Goal: Task Accomplishment & Management: Use online tool/utility

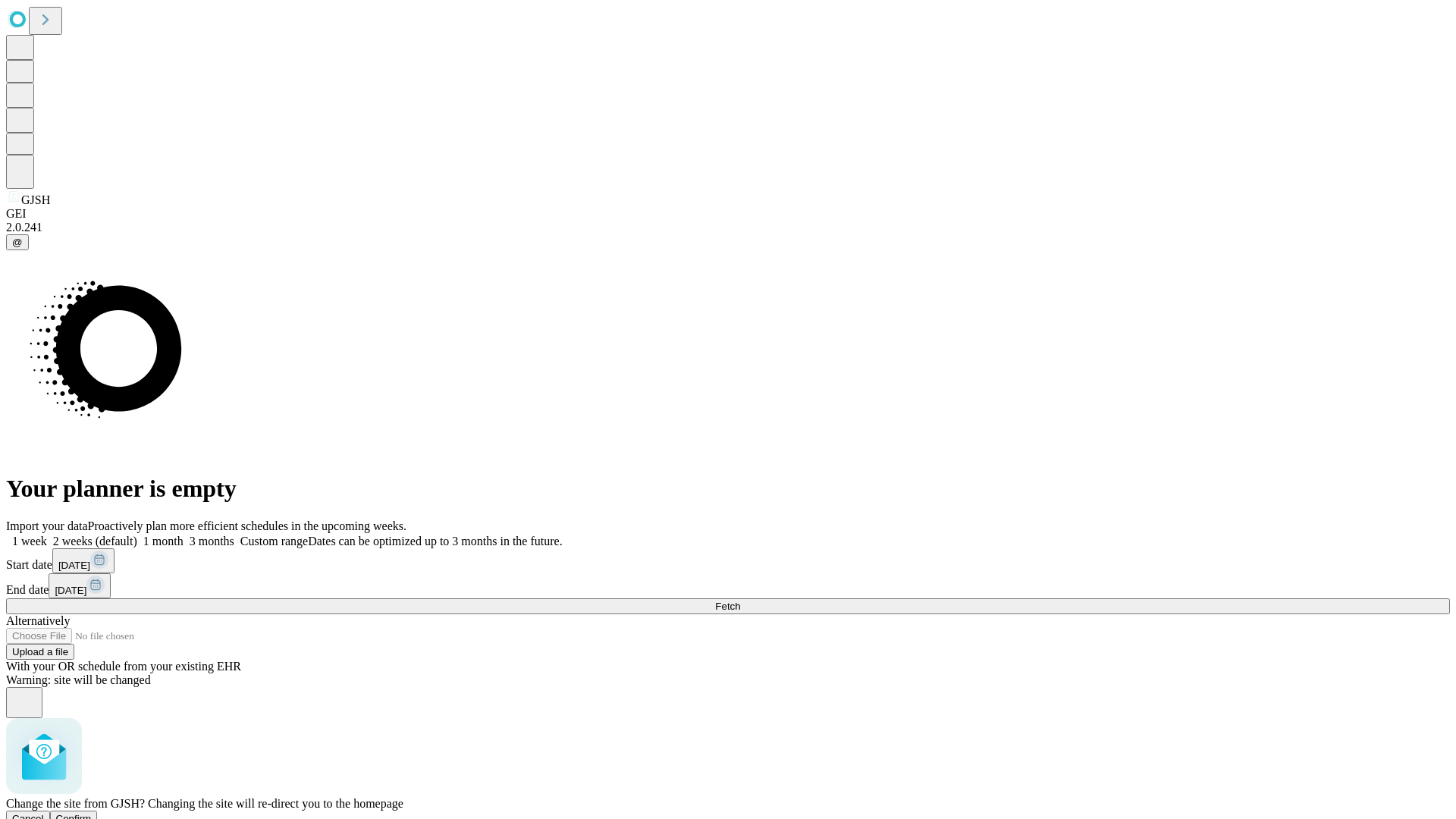
click at [92, 812] on span "Confirm" at bounding box center [74, 818] width 36 height 11
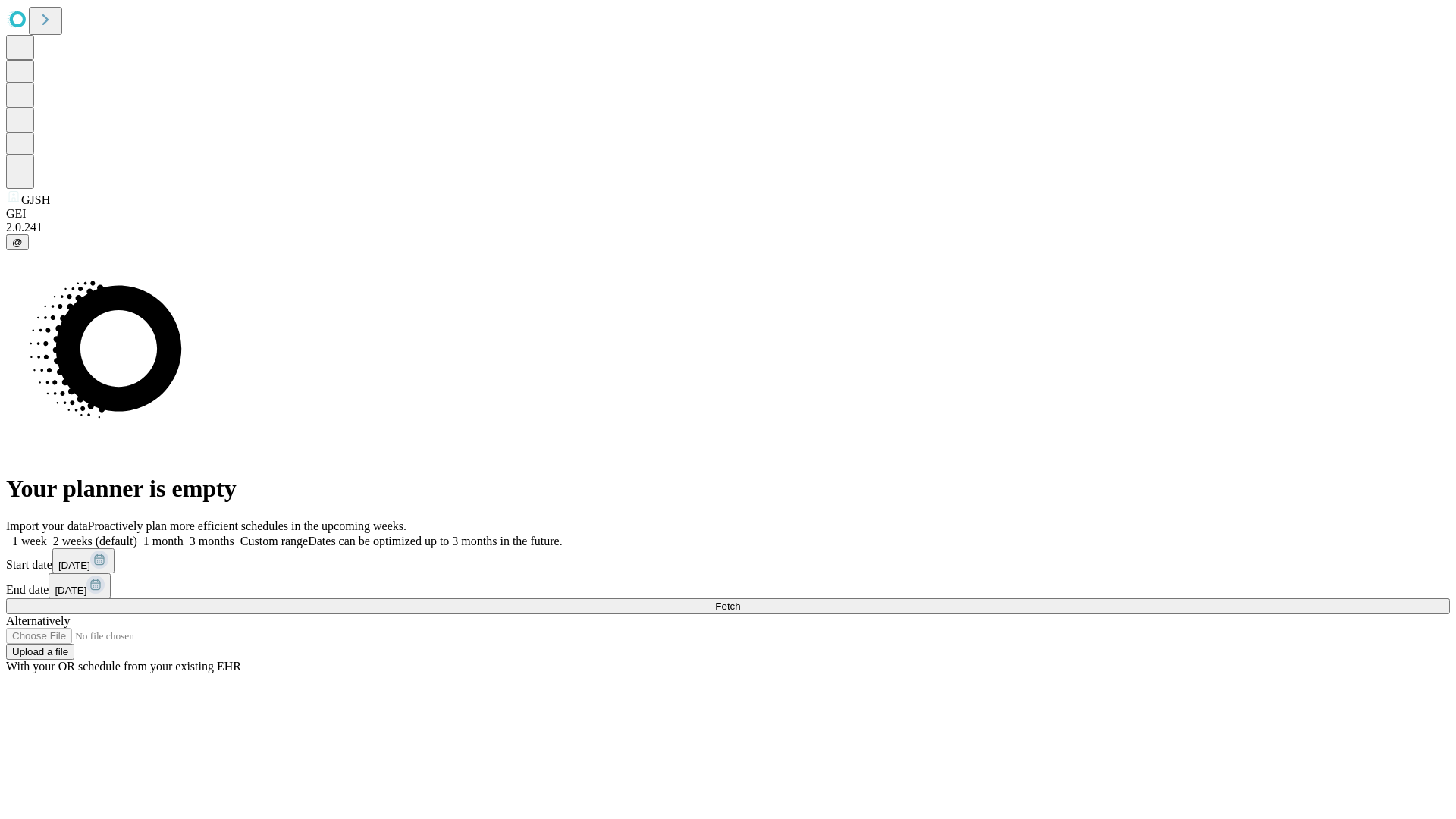
click at [47, 534] on label "1 week" at bounding box center [26, 541] width 41 height 13
click at [740, 601] on span "Fetch" at bounding box center [727, 606] width 25 height 11
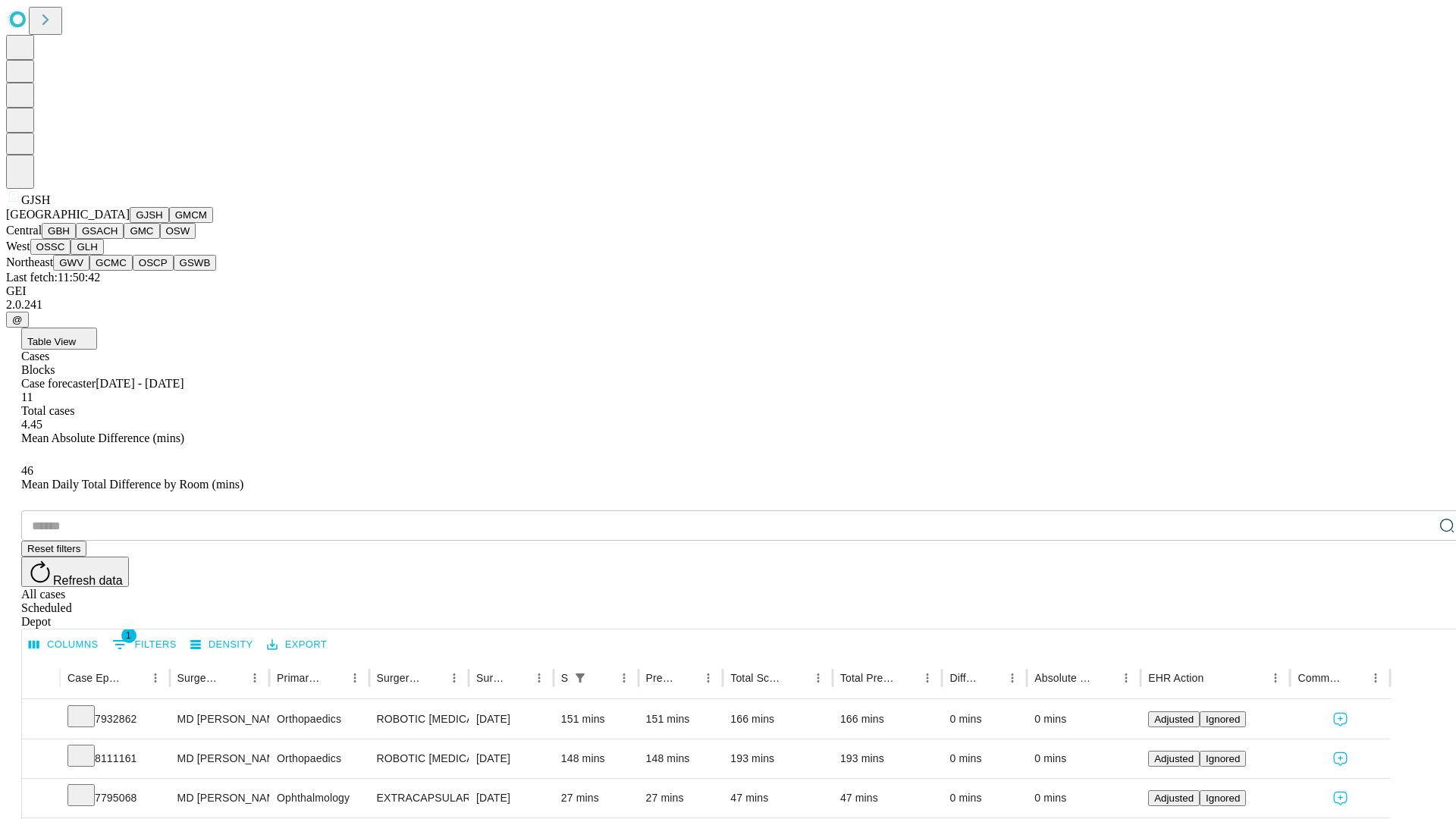
click at [169, 223] on button "GMCM" at bounding box center [191, 214] width 44 height 16
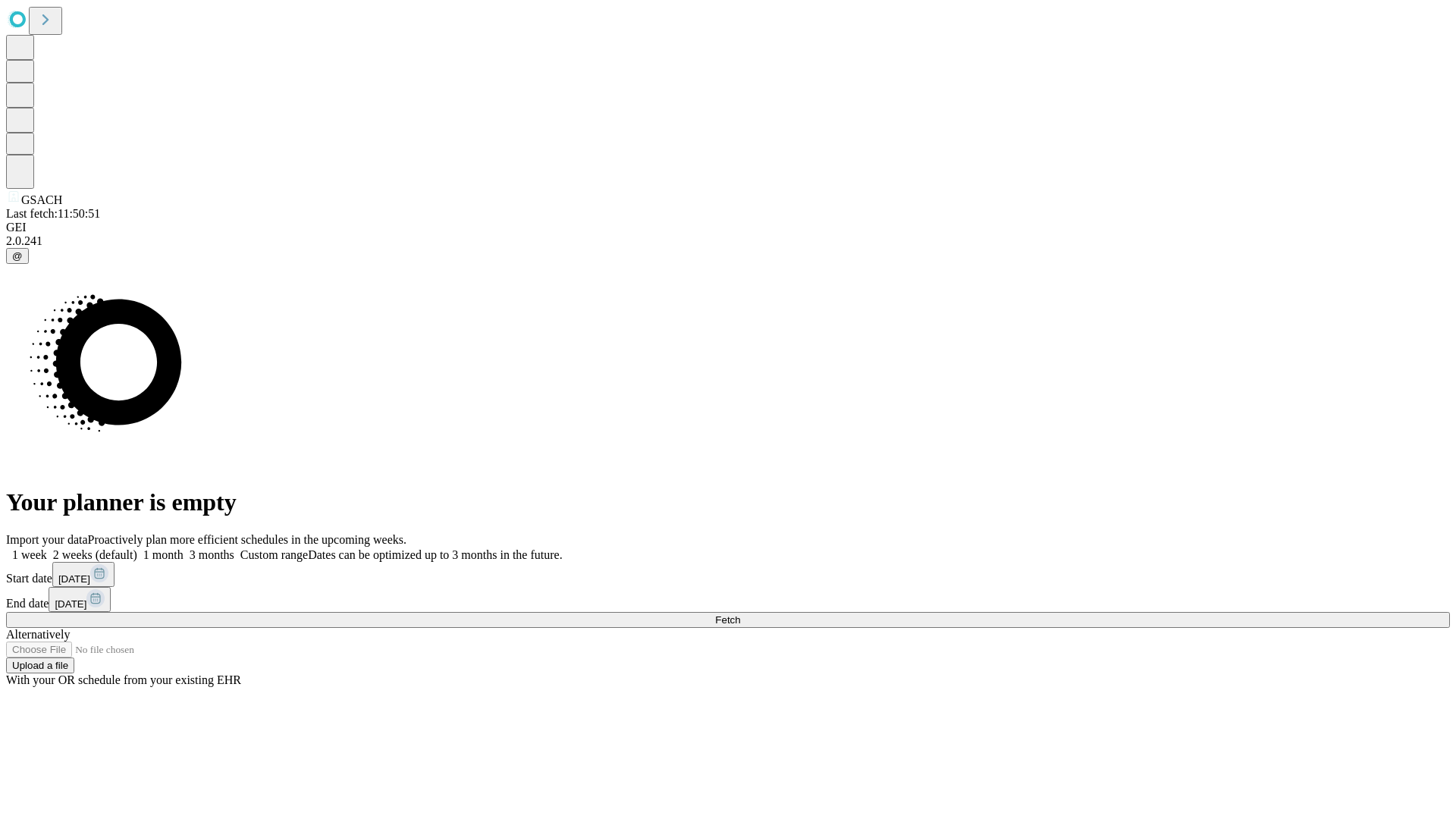
click at [47, 548] on label "1 week" at bounding box center [26, 555] width 41 height 13
click at [740, 614] on span "Fetch" at bounding box center [727, 620] width 25 height 11
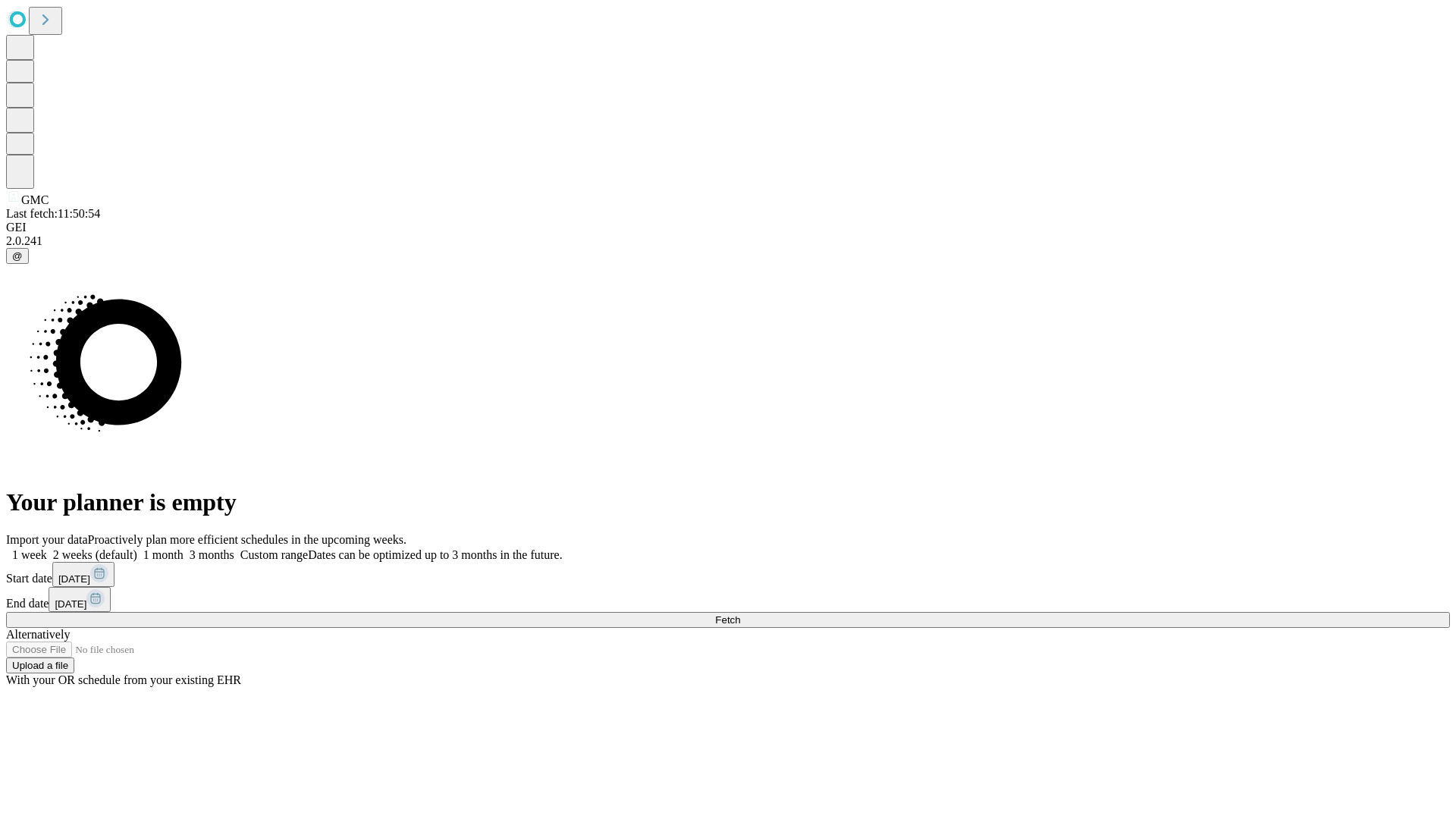
click at [740, 614] on span "Fetch" at bounding box center [727, 620] width 25 height 11
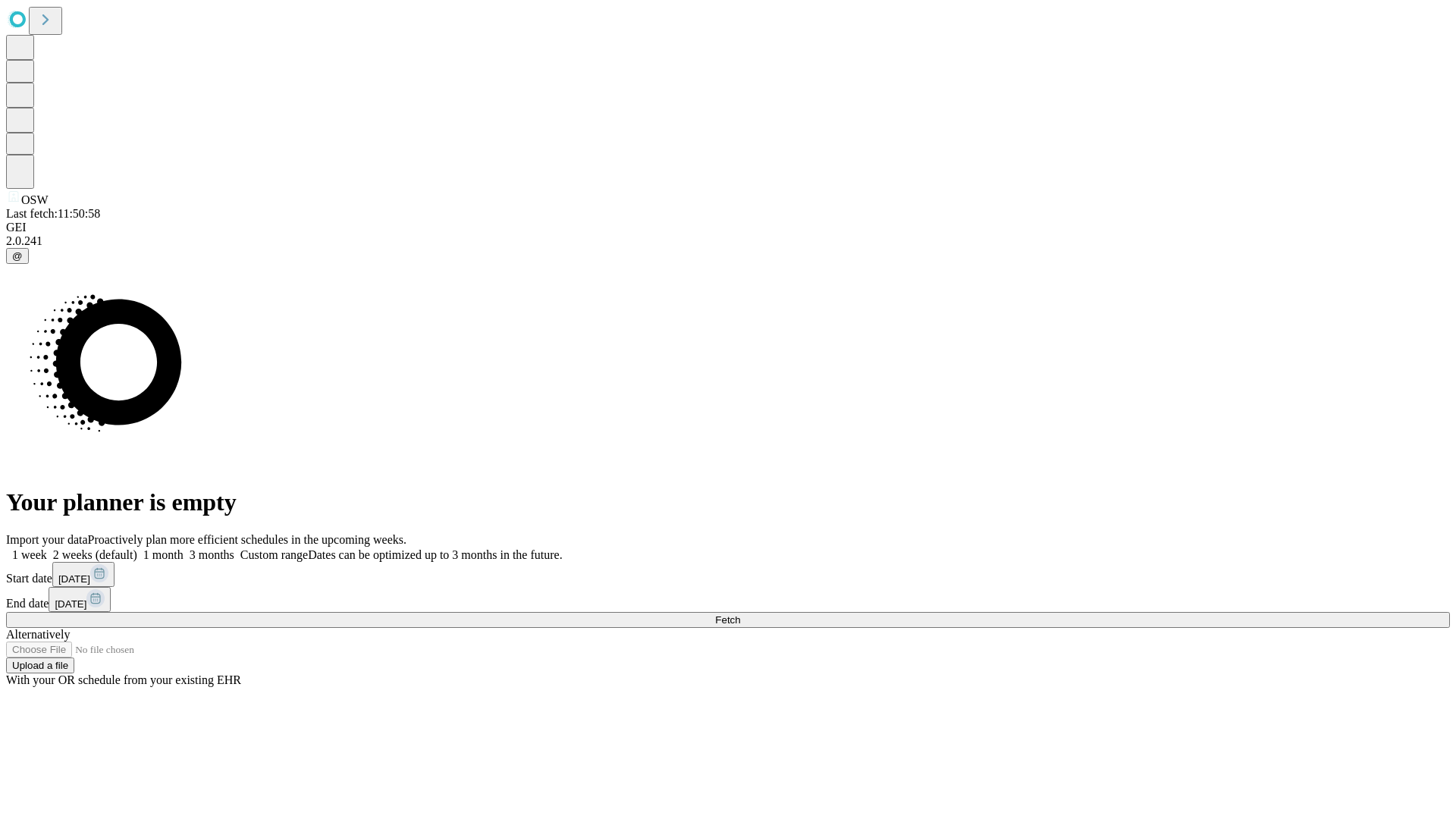
click at [740, 614] on span "Fetch" at bounding box center [727, 620] width 25 height 11
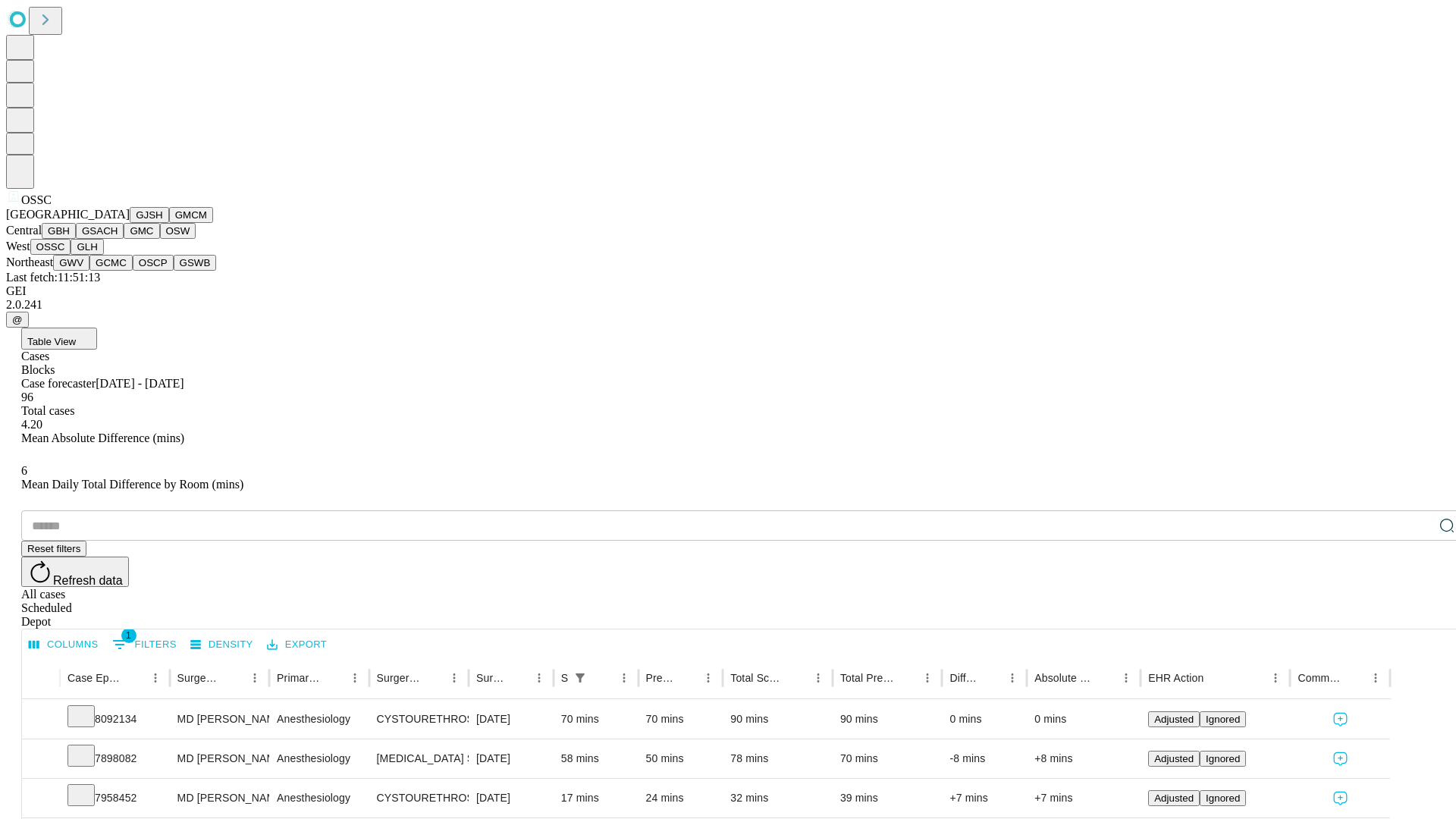
click at [103, 255] on button "GLH" at bounding box center [87, 246] width 33 height 16
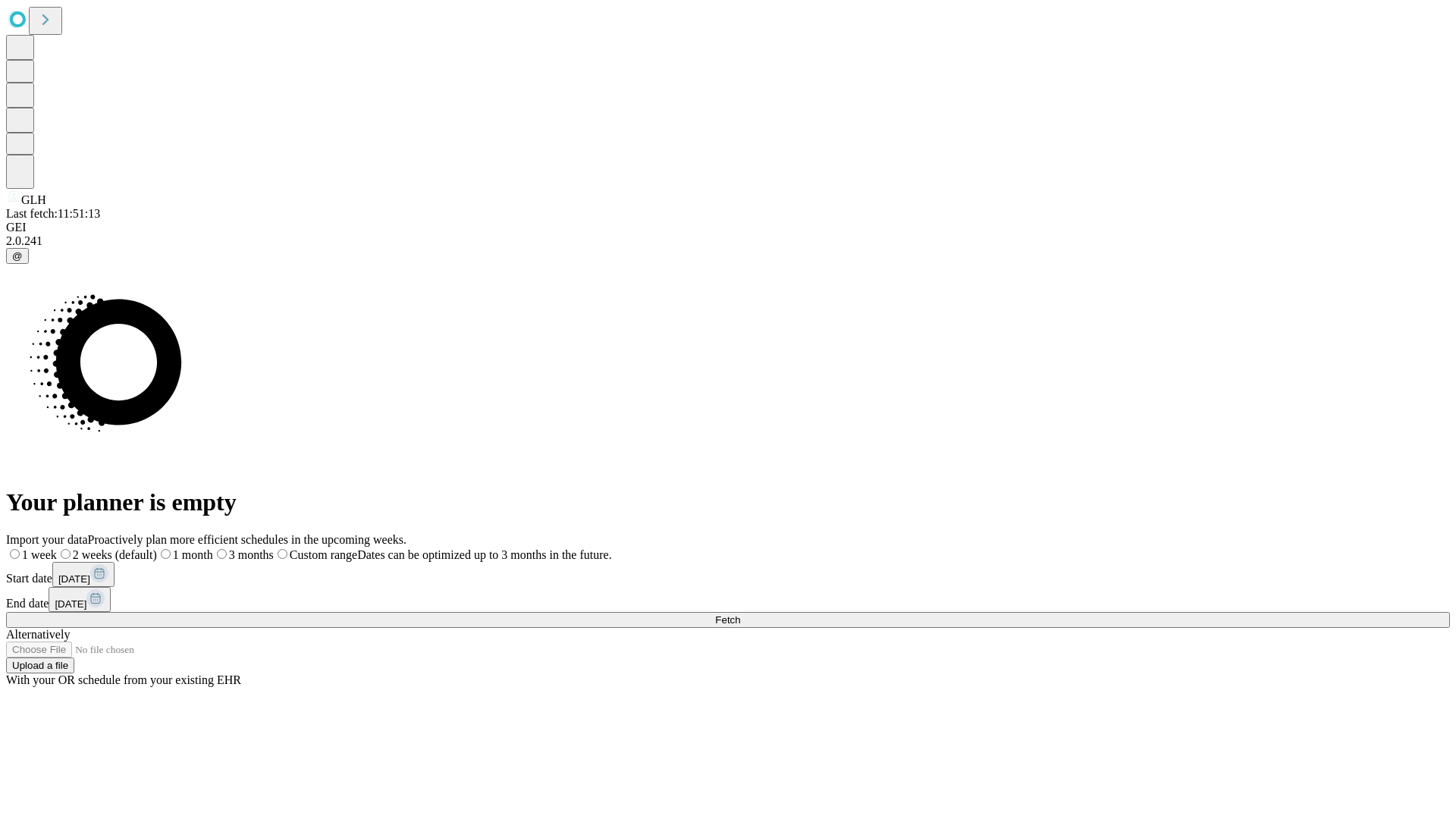
click at [56, 548] on label "1 week" at bounding box center [31, 555] width 51 height 13
click at [740, 614] on span "Fetch" at bounding box center [727, 620] width 25 height 11
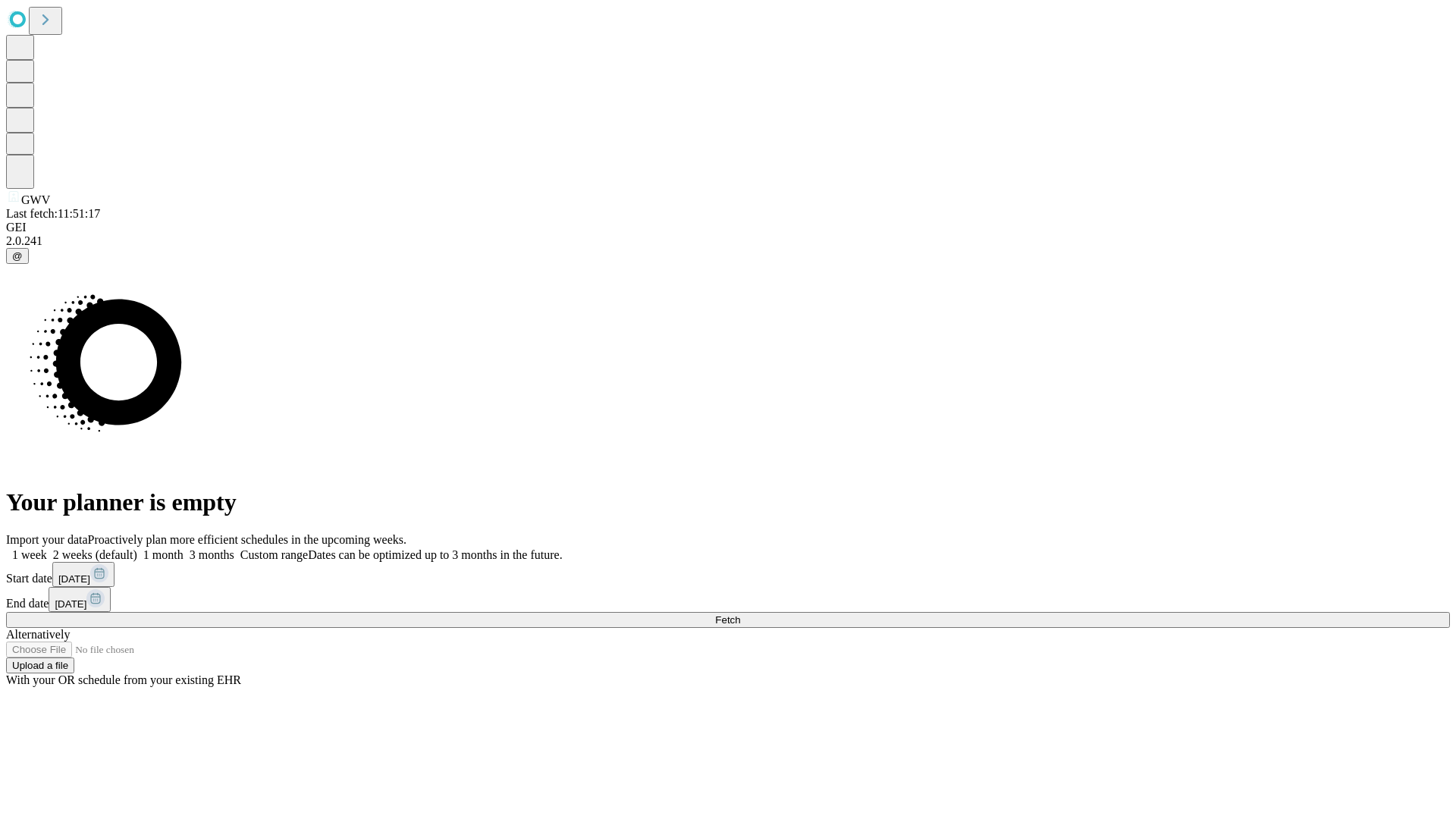
click at [47, 548] on label "1 week" at bounding box center [26, 555] width 41 height 13
click at [740, 614] on span "Fetch" at bounding box center [727, 620] width 25 height 11
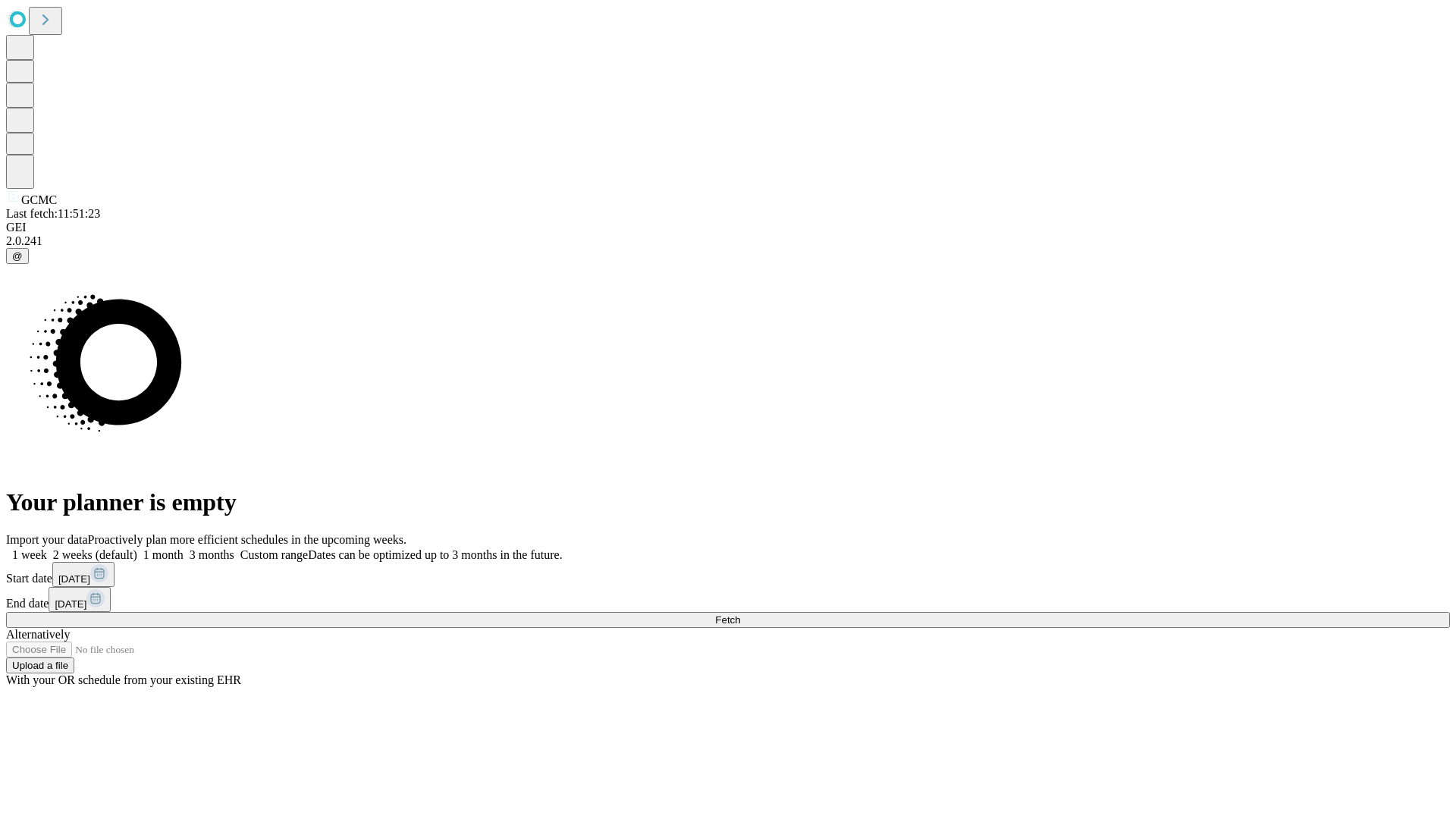
click at [47, 548] on label "1 week" at bounding box center [26, 555] width 41 height 13
click at [740, 614] on span "Fetch" at bounding box center [727, 620] width 25 height 11
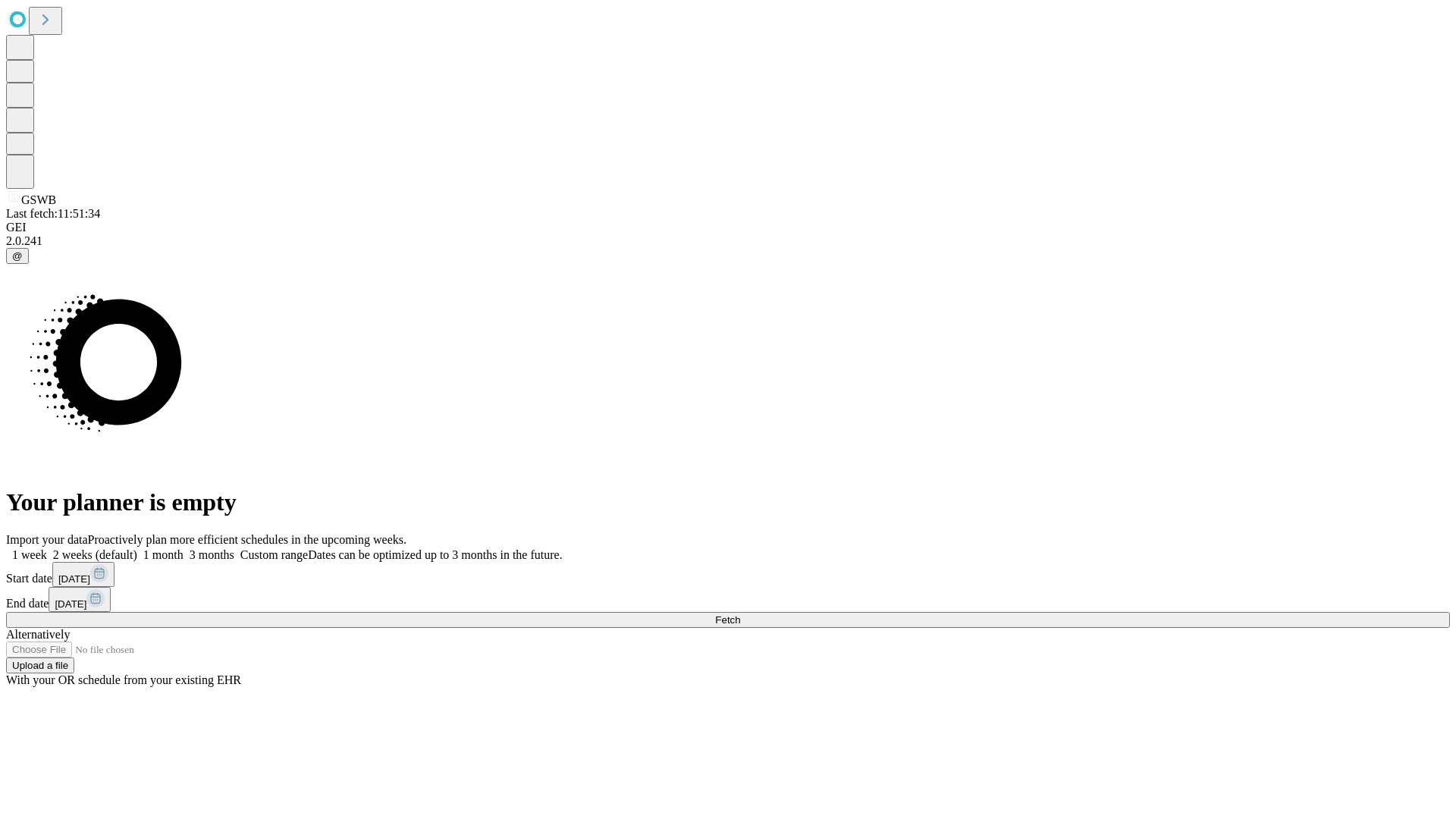
click at [47, 548] on label "1 week" at bounding box center [26, 555] width 41 height 13
click at [740, 614] on span "Fetch" at bounding box center [727, 620] width 25 height 11
